Goal: Find specific page/section: Find specific page/section

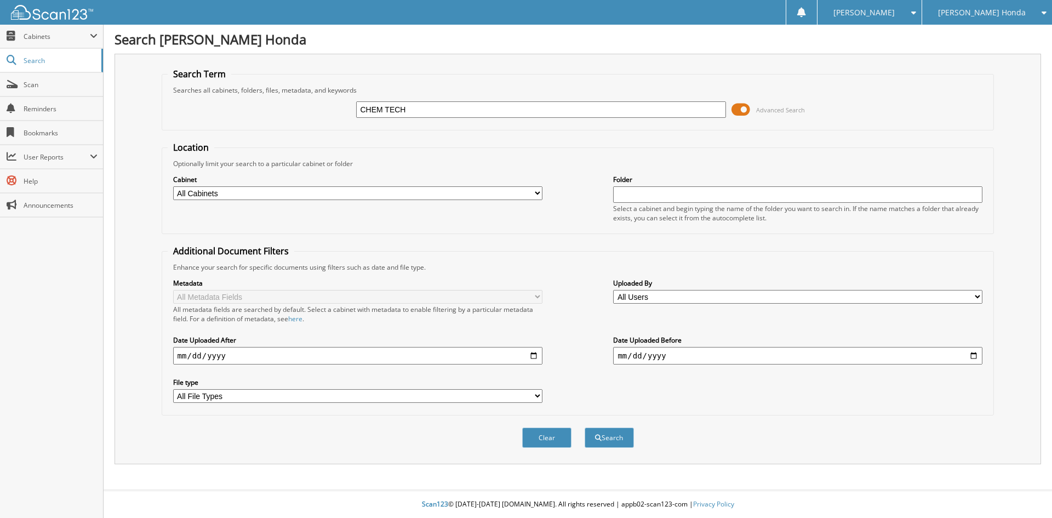
type input "CHEM TECH"
click at [584, 427] on button "Search" at bounding box center [608, 437] width 49 height 20
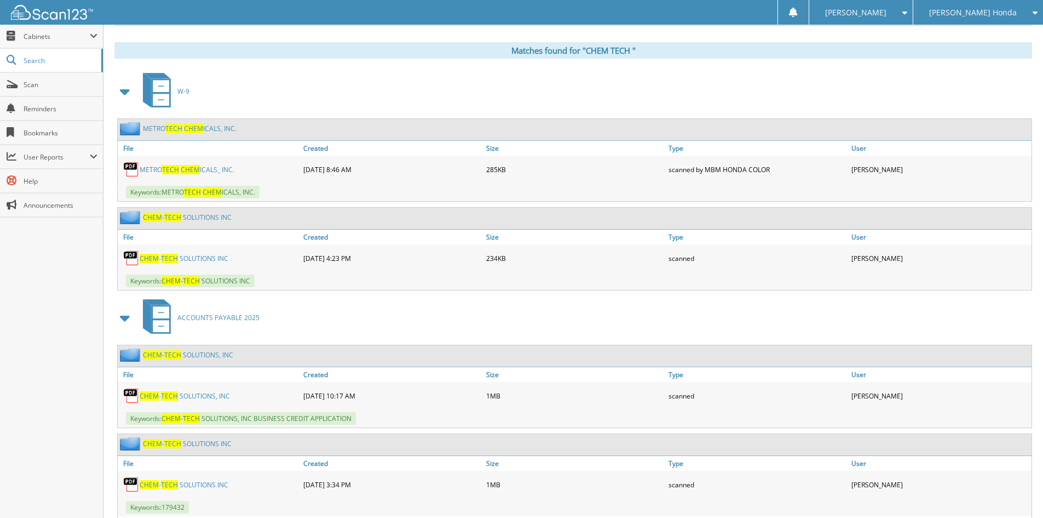
scroll to position [589, 0]
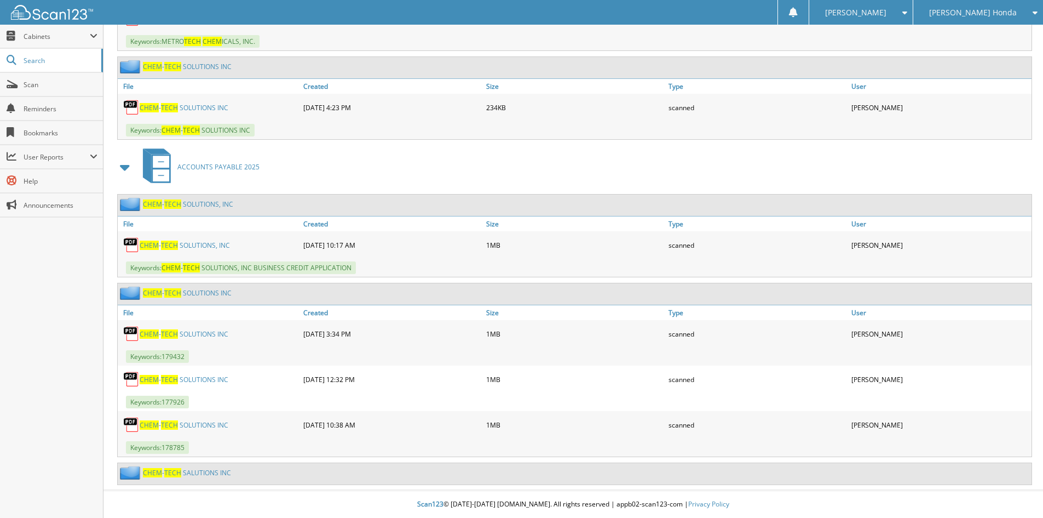
click at [205, 243] on link "C H E M - T E C H S O L U T I O N S , I N C" at bounding box center [185, 244] width 90 height 9
click at [192, 201] on link "C H E M - T E C H S O L U T I O N S , I N C" at bounding box center [188, 203] width 90 height 9
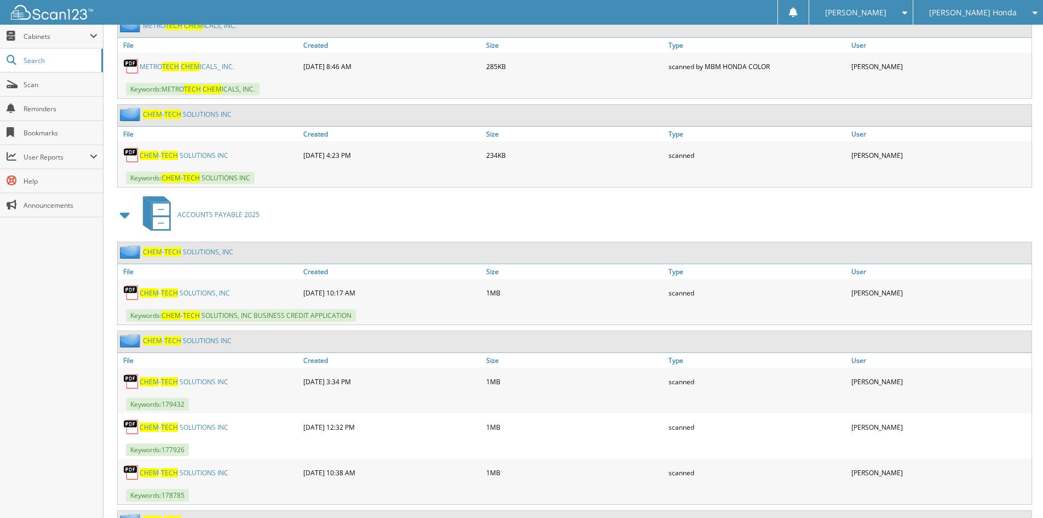
scroll to position [589, 0]
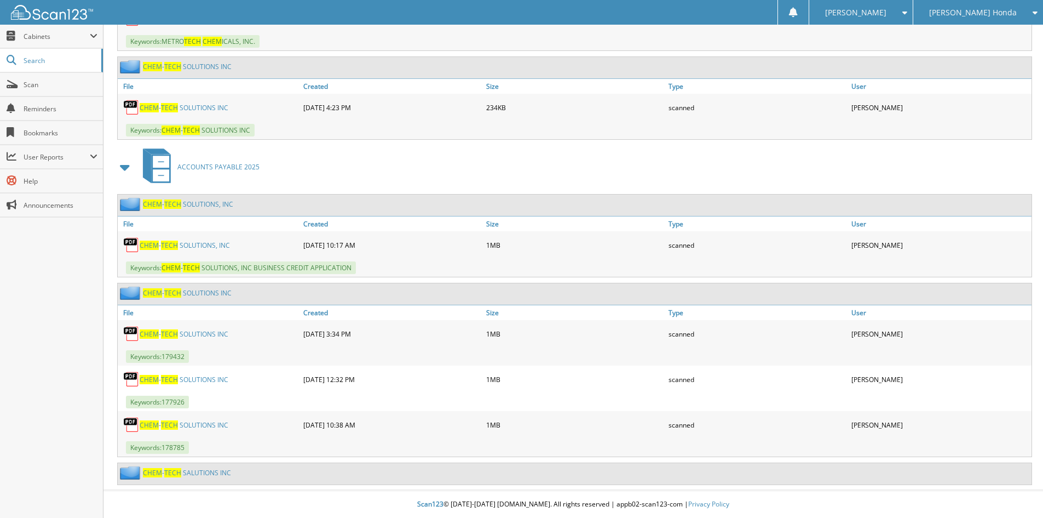
click at [200, 294] on link "C H E M - T E C H S O L U T I O N S I N C" at bounding box center [187, 292] width 89 height 9
